Goal: Transaction & Acquisition: Purchase product/service

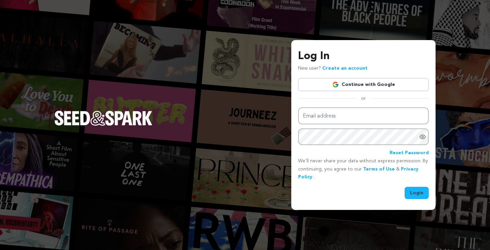
click at [346, 87] on link "Continue with Google" at bounding box center [363, 84] width 131 height 13
